Goal: Task Accomplishment & Management: Manage account settings

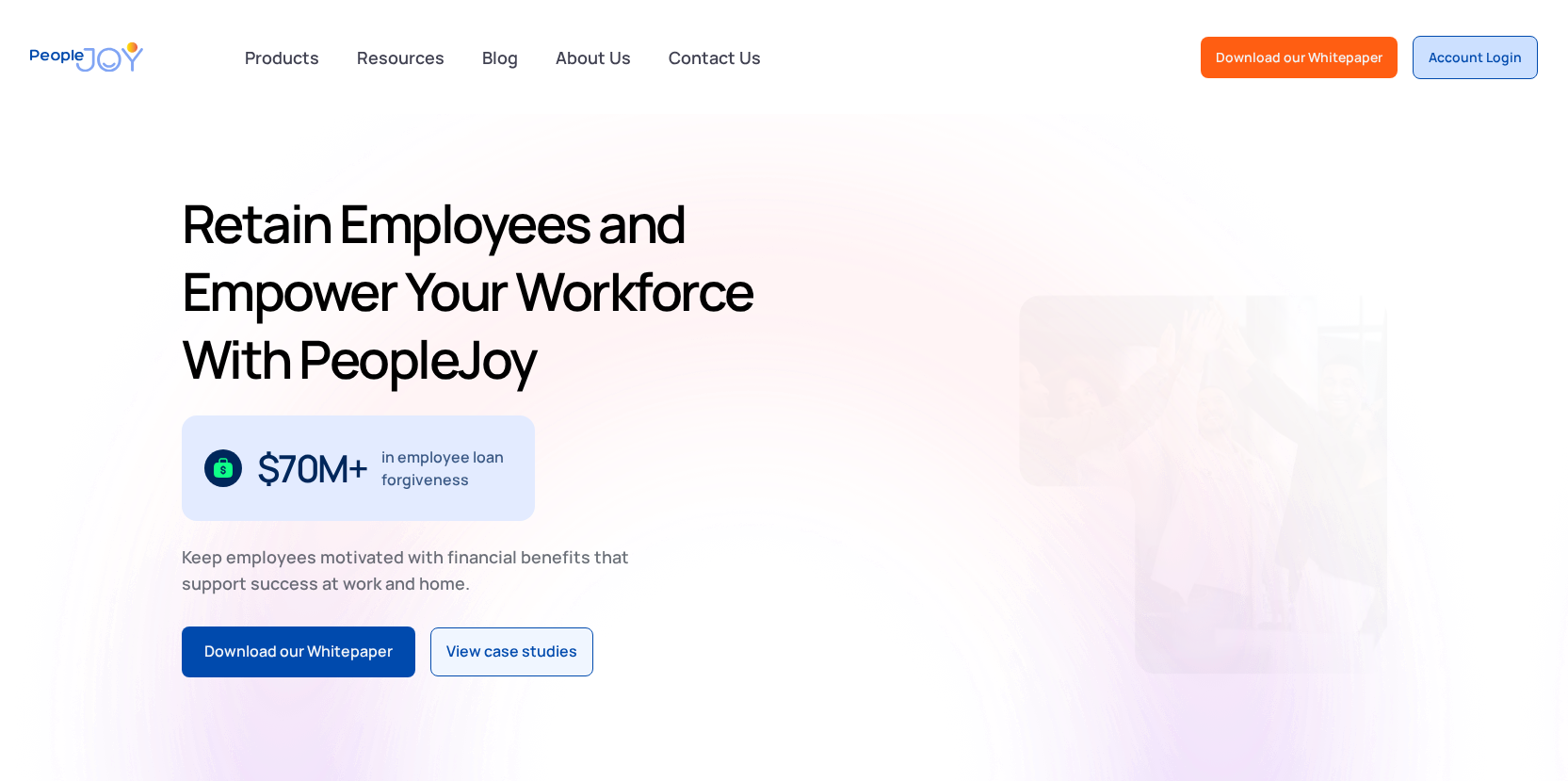
click at [1453, 57] on div "Account Login" at bounding box center [1475, 57] width 93 height 19
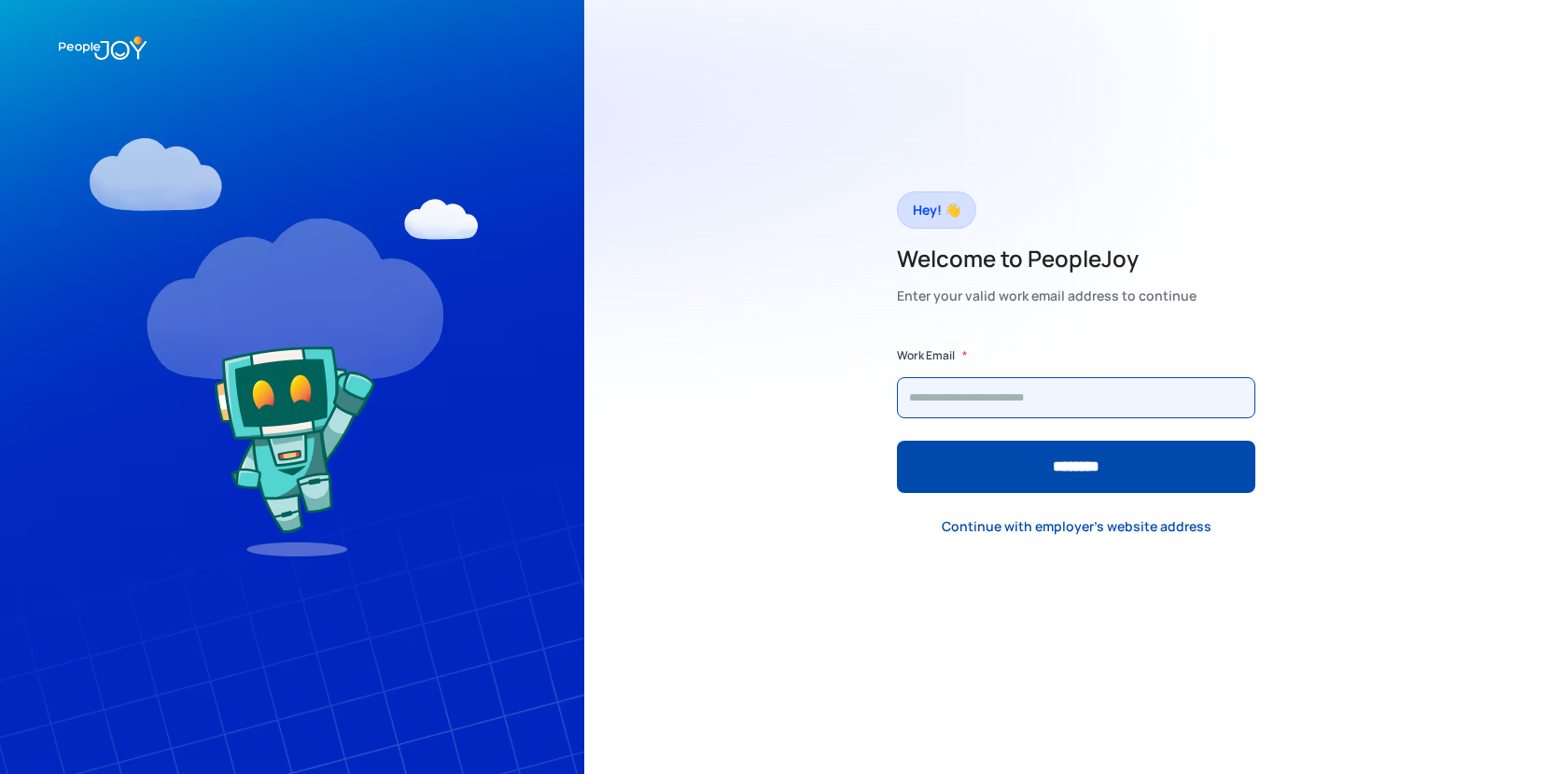
click at [1072, 400] on input "Form" at bounding box center [1077, 397] width 359 height 41
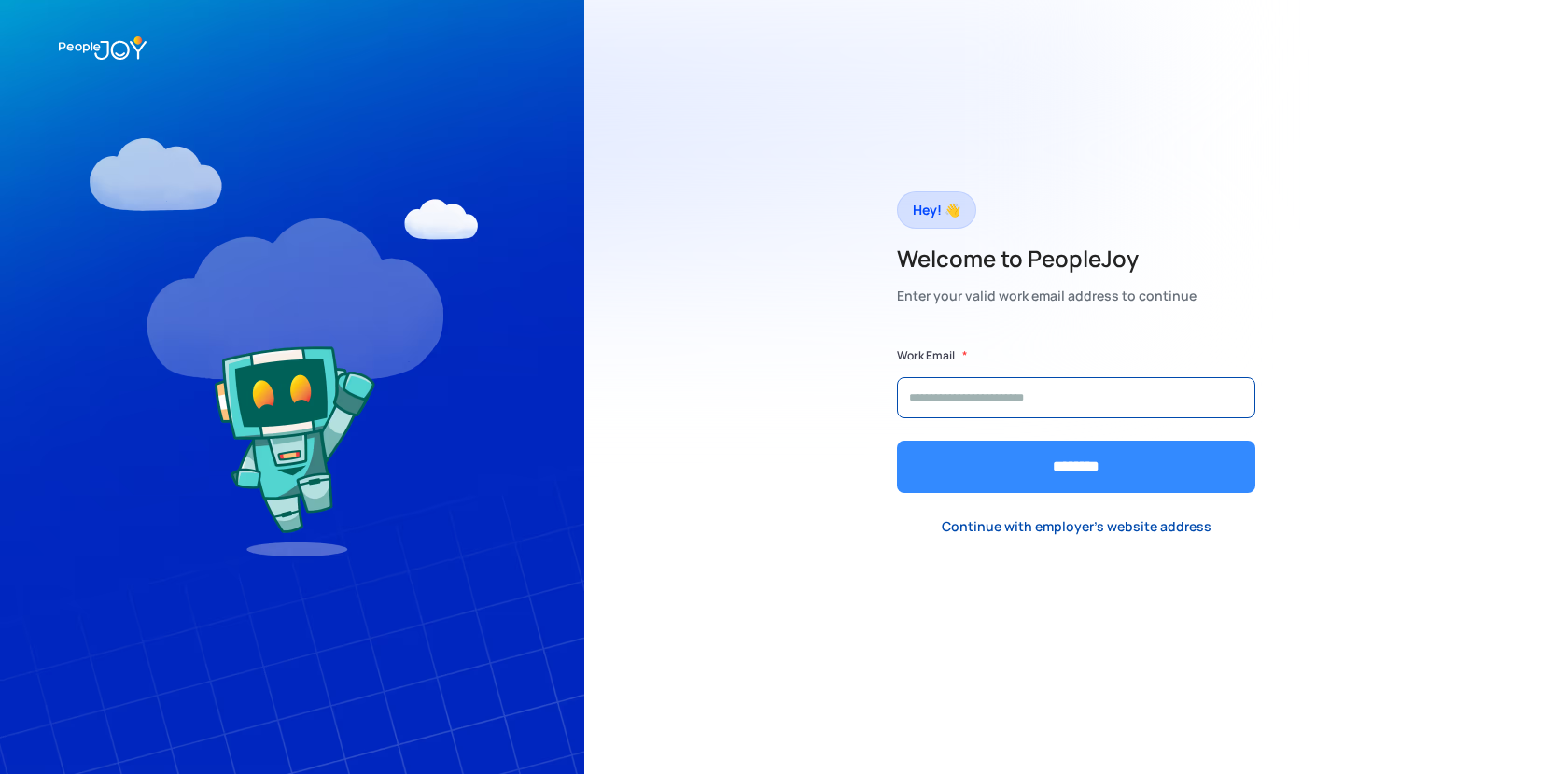
type input "**********"
click at [1050, 480] on input "********" at bounding box center [1077, 466] width 359 height 52
